Goal: Task Accomplishment & Management: Manage account settings

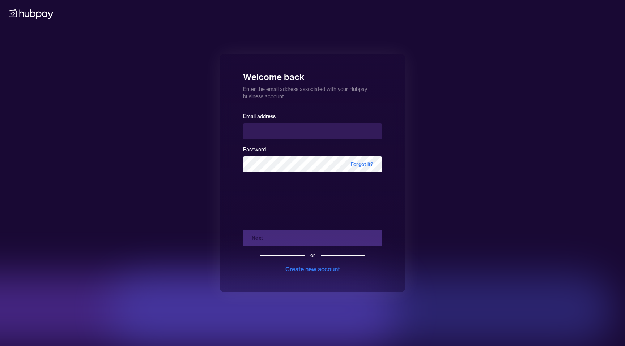
type input "**********"
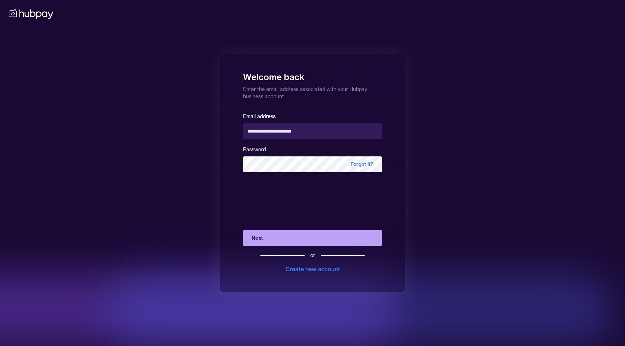
click at [264, 238] on button "Next" at bounding box center [312, 238] width 139 height 16
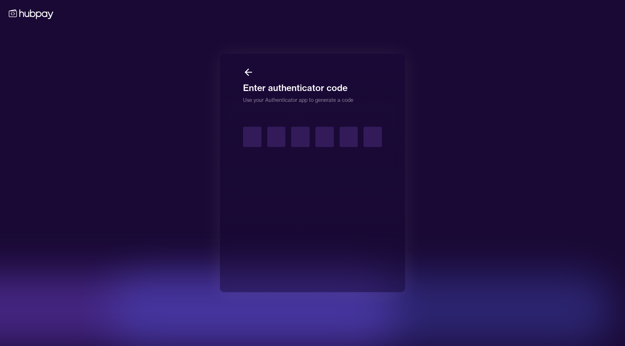
type input "*"
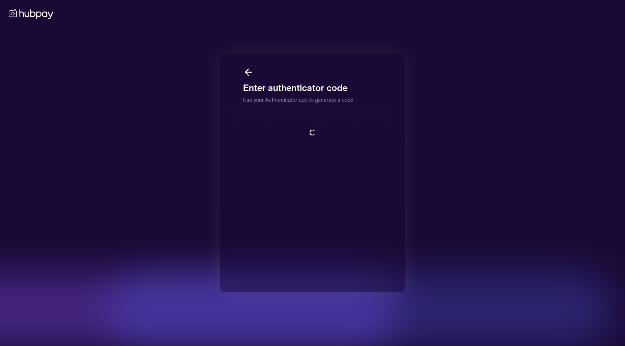
scroll to position [1, 0]
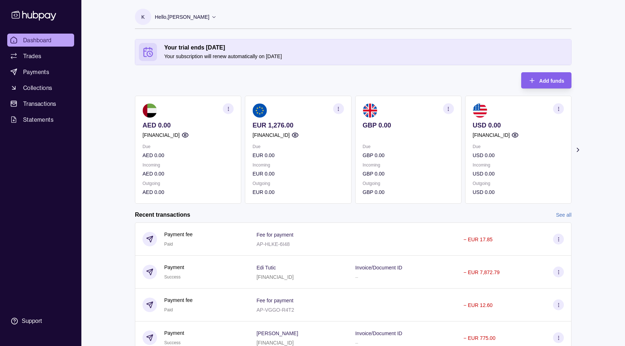
click at [267, 135] on p "[FINANCIAL_ID]" at bounding box center [270, 135] width 37 height 8
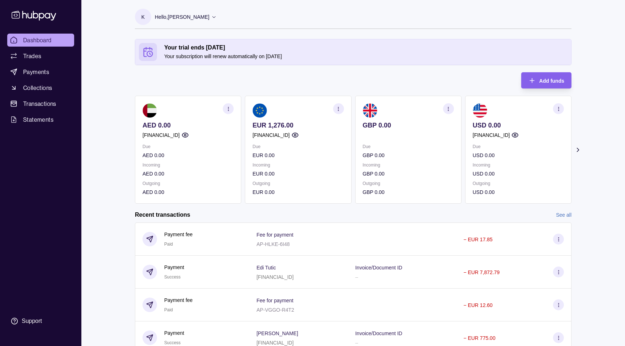
click at [267, 135] on p "[FINANCIAL_ID]" at bounding box center [270, 135] width 37 height 8
click at [267, 136] on p "[FINANCIAL_ID]" at bounding box center [270, 135] width 37 height 8
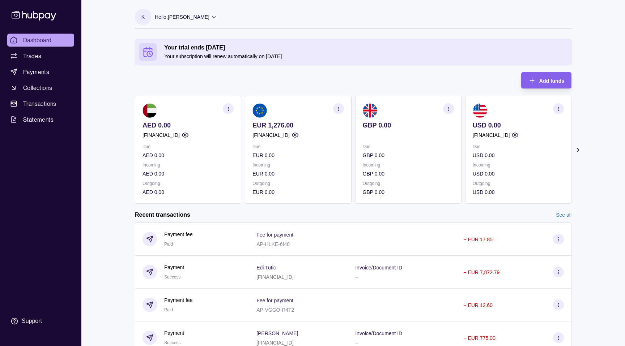
click at [267, 136] on p "[FINANCIAL_ID]" at bounding box center [270, 135] width 37 height 8
click at [337, 108] on icon "button" at bounding box center [338, 108] width 5 height 5
click at [292, 81] on div "Your trial ends [DATE] Your subscription will renew automatically on [DATE] Add…" at bounding box center [353, 121] width 436 height 165
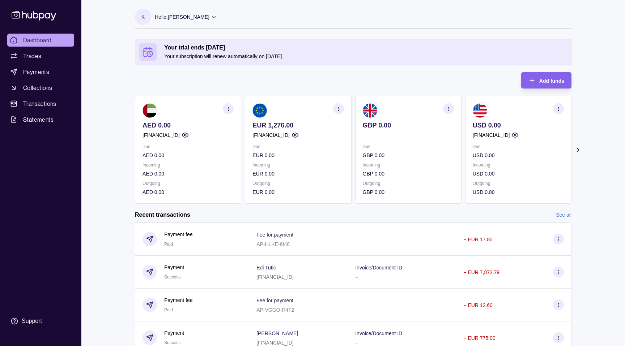
click at [278, 125] on p "EUR 1,276.00" at bounding box center [297, 126] width 91 height 8
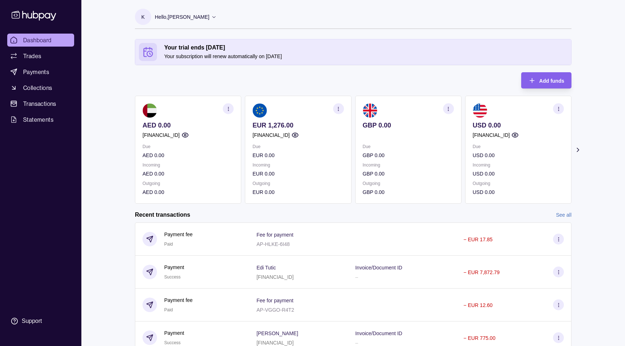
click at [278, 125] on p "EUR 1,276.00" at bounding box center [297, 126] width 91 height 8
click at [289, 124] on p "EUR 1,276.00" at bounding box center [297, 126] width 91 height 8
click at [366, 152] on p "GBP 0.00" at bounding box center [408, 156] width 91 height 8
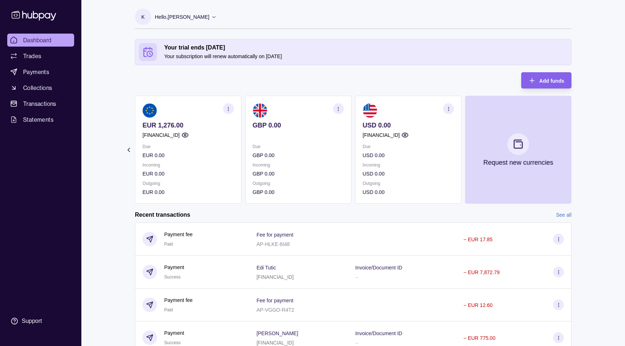
click at [331, 158] on div "AED 0.00 [FINANCIAL_ID] Due AED 0.00 Incoming AED 0.00 Outgoing AED 0.00 EUR 1,…" at bounding box center [243, 150] width 436 height 108
click at [344, 158] on p "GBP 0.00" at bounding box center [297, 156] width 91 height 8
